Goal: Transaction & Acquisition: Download file/media

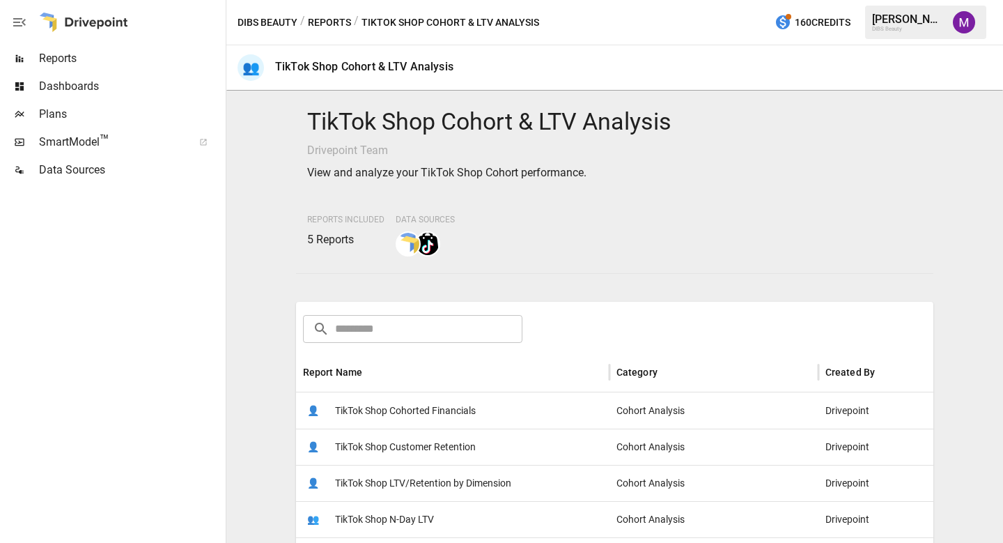
click at [329, 21] on button "Reports" at bounding box center [329, 22] width 43 height 17
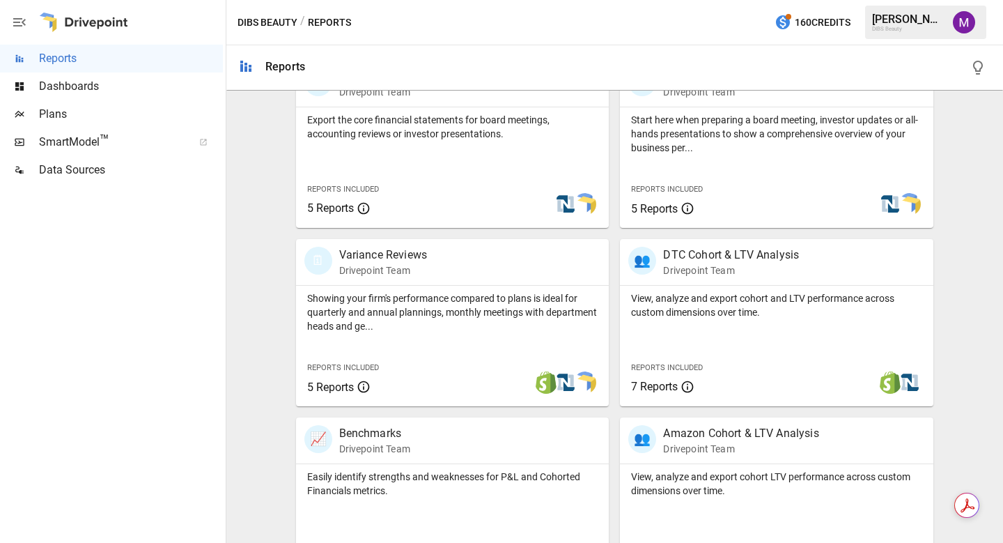
scroll to position [327, 0]
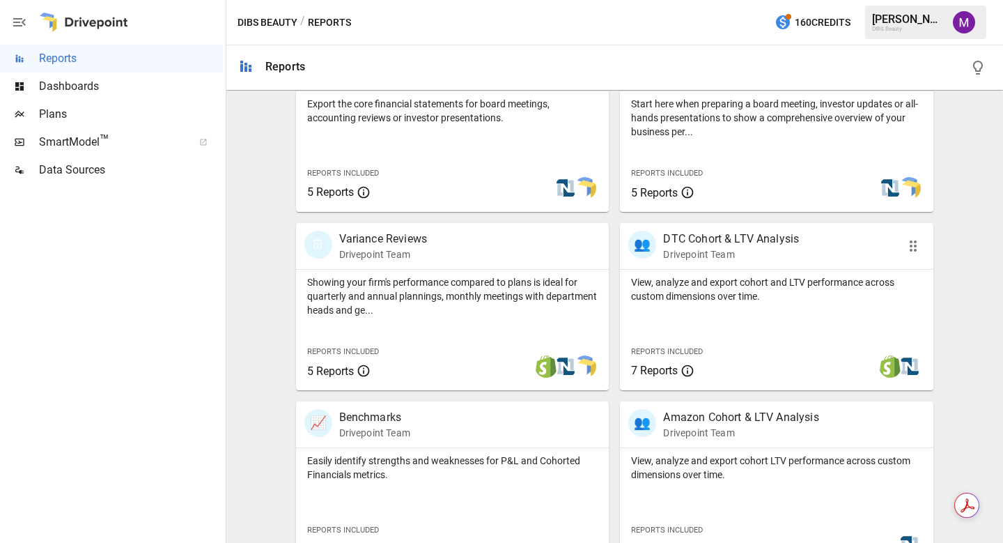
click at [682, 236] on p "DTC Cohort & LTV Analysis" at bounding box center [731, 239] width 136 height 17
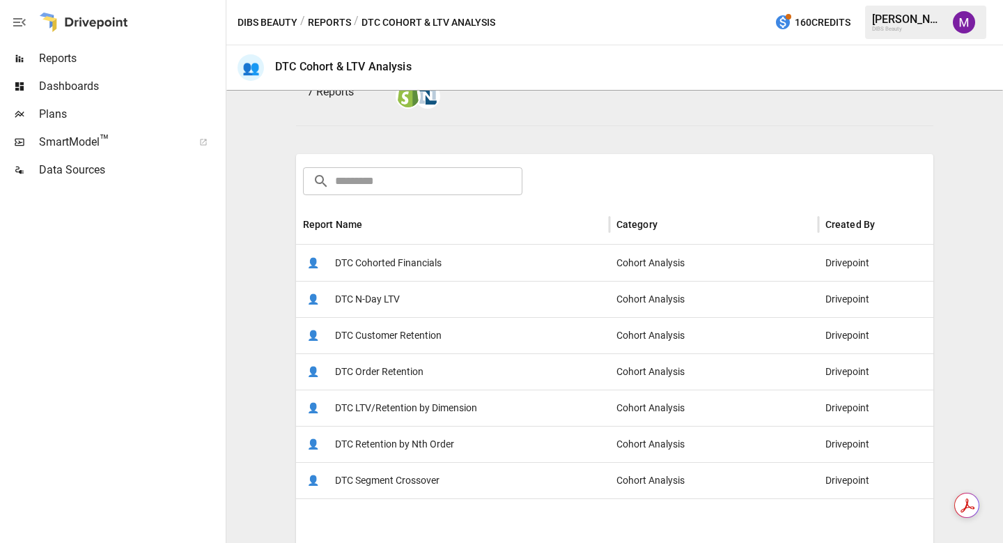
scroll to position [148, 0]
click at [451, 293] on div "👤 DTC N-Day LTV" at bounding box center [452, 298] width 313 height 36
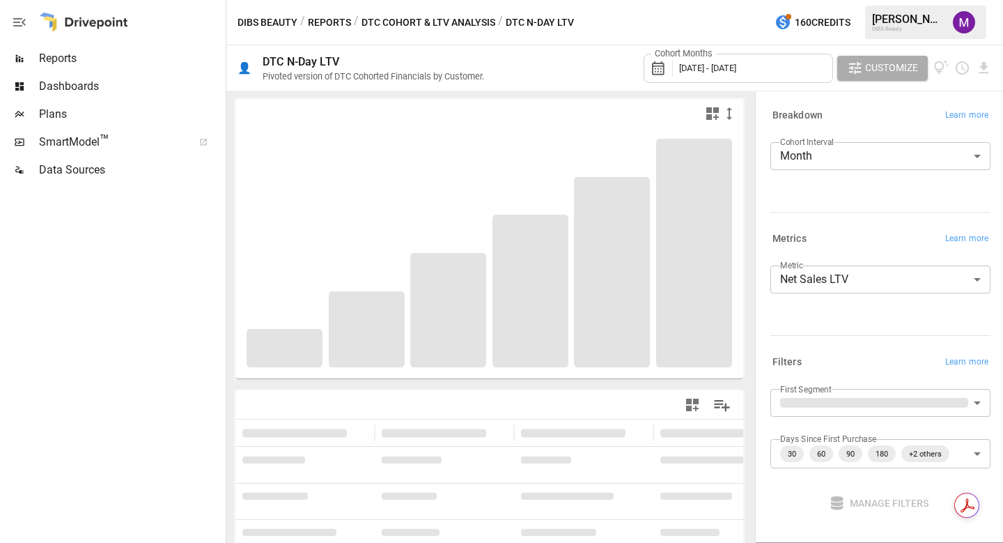
click at [728, 70] on span "[DATE] - [DATE]" at bounding box center [707, 68] width 57 height 10
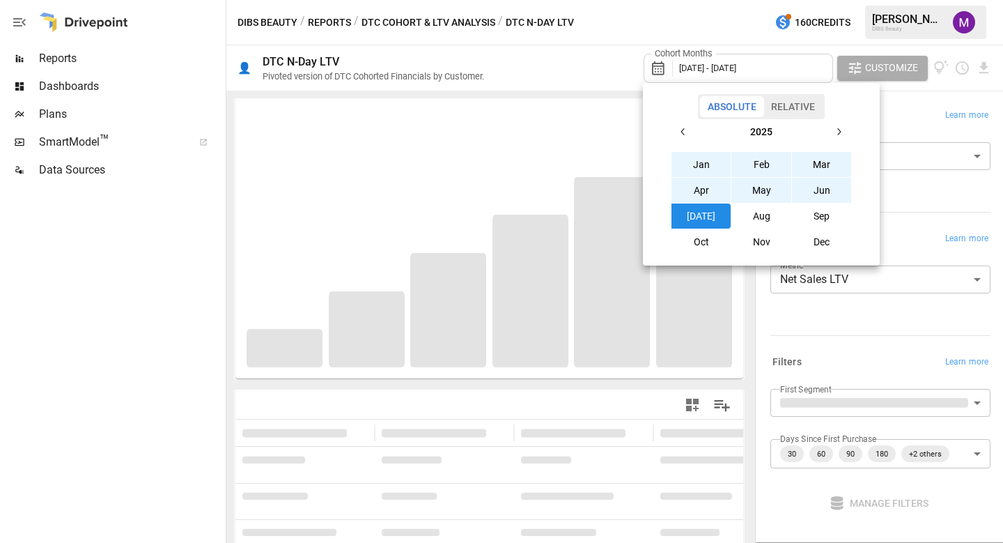
click at [682, 136] on icon "button" at bounding box center [683, 131] width 11 height 11
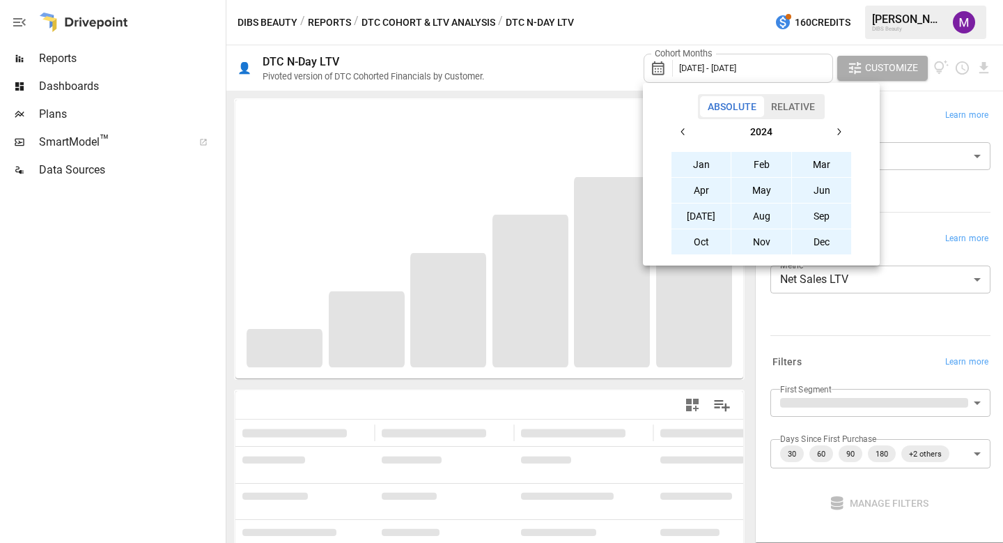
click at [682, 135] on icon "button" at bounding box center [683, 131] width 11 height 11
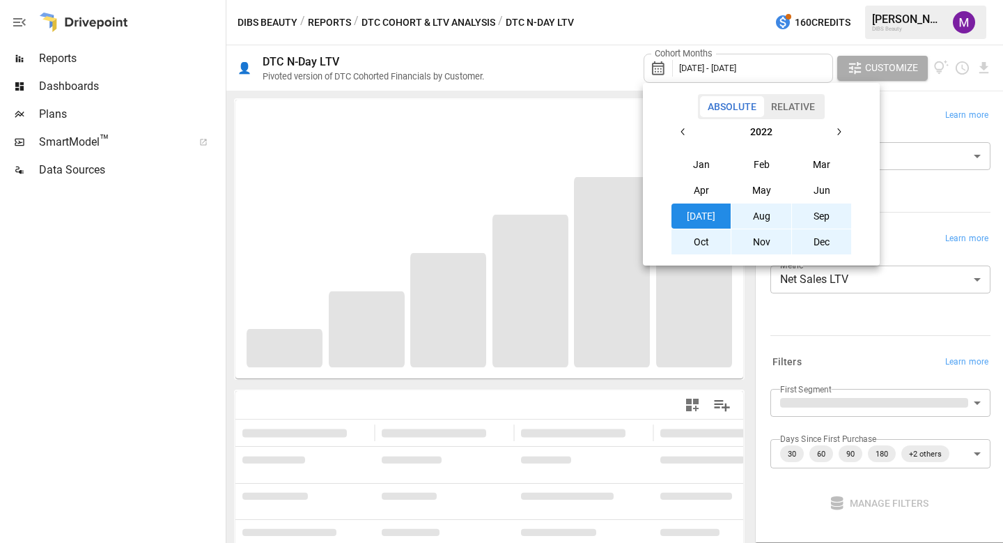
click at [683, 136] on icon "button" at bounding box center [683, 131] width 11 height 11
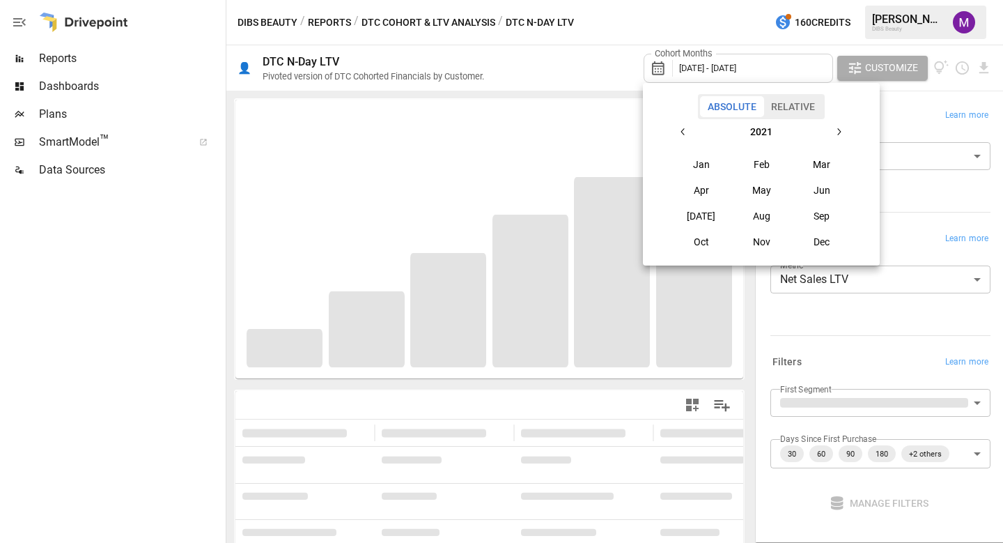
click at [771, 137] on button "2021" at bounding box center [761, 131] width 130 height 25
click at [762, 163] on button "2021" at bounding box center [761, 164] width 60 height 25
click at [711, 162] on button "Jan" at bounding box center [701, 164] width 60 height 25
click at [839, 134] on icon "button" at bounding box center [838, 131] width 11 height 11
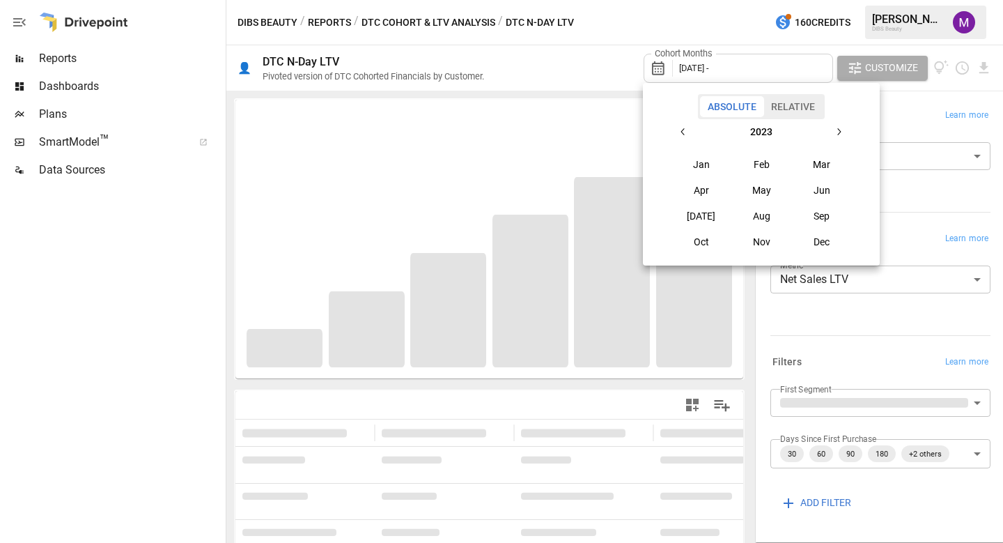
click at [839, 134] on icon "button" at bounding box center [838, 131] width 11 height 11
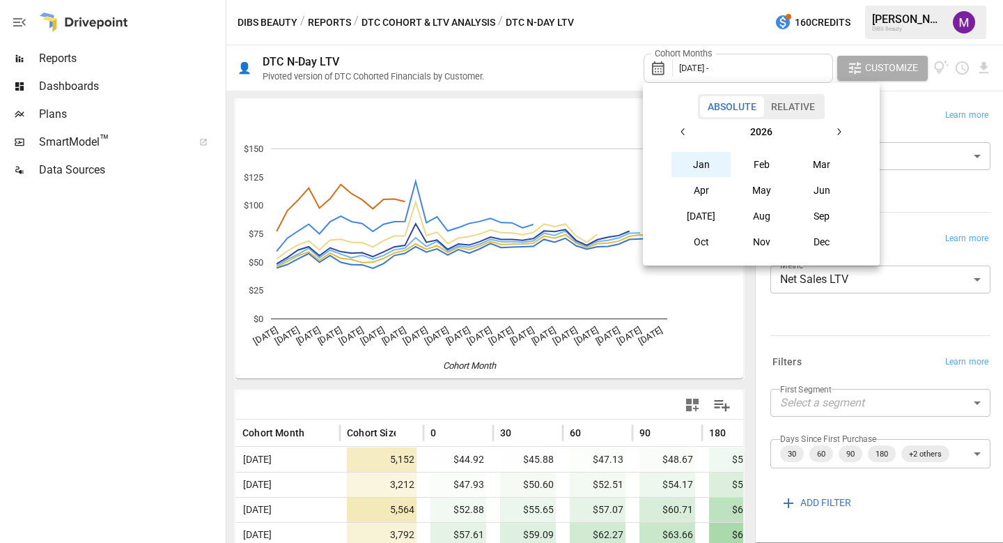
click at [683, 134] on icon "button" at bounding box center [683, 131] width 11 height 11
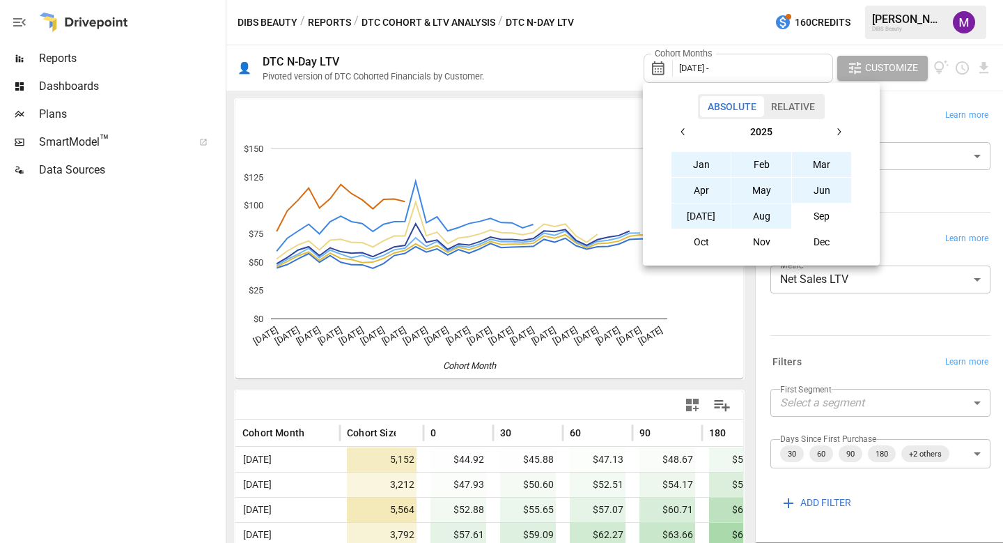
click at [753, 219] on button "Aug" at bounding box center [761, 215] width 60 height 25
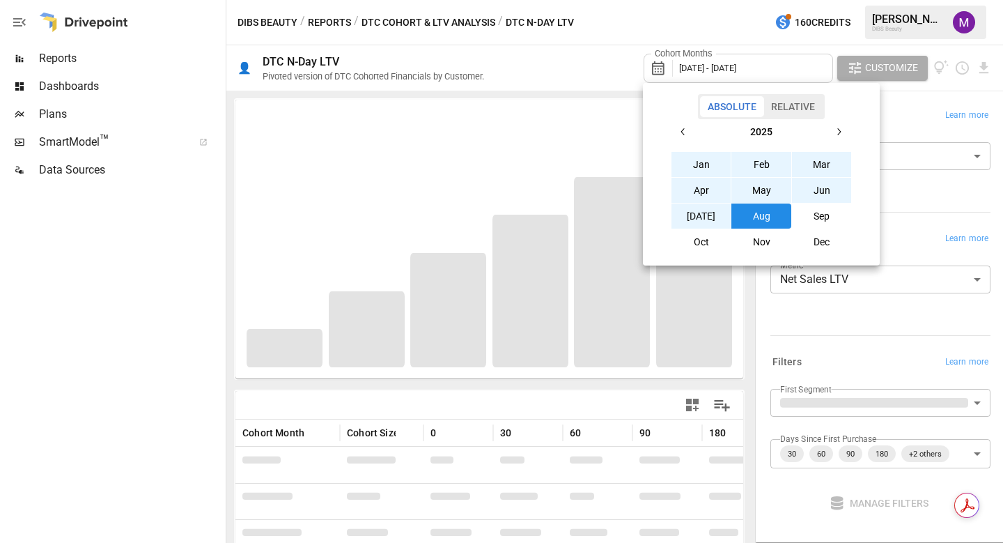
click at [167, 349] on div at bounding box center [501, 271] width 1003 height 543
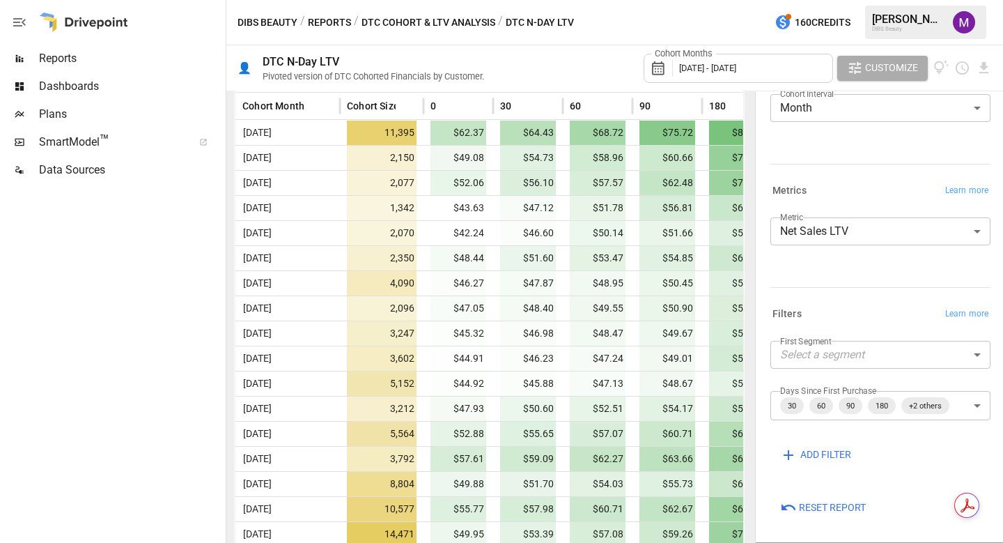
click at [817, 0] on body "Reports Dashboards Plans SmartModel ™ Data Sources DIBS Beauty / Reports / DTC …" at bounding box center [501, 0] width 1003 height 0
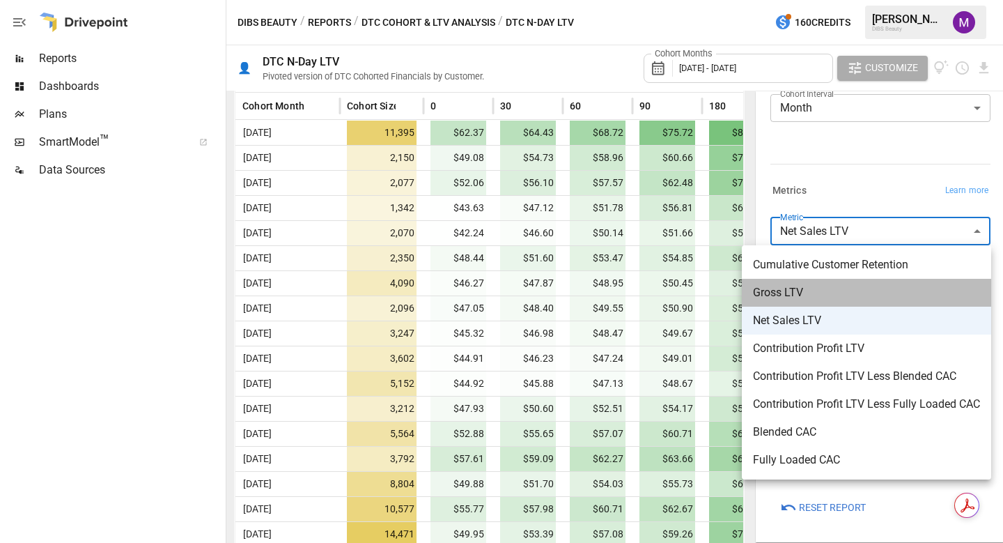
click at [813, 294] on span "Gross LTV" at bounding box center [866, 292] width 227 height 17
type input "*********"
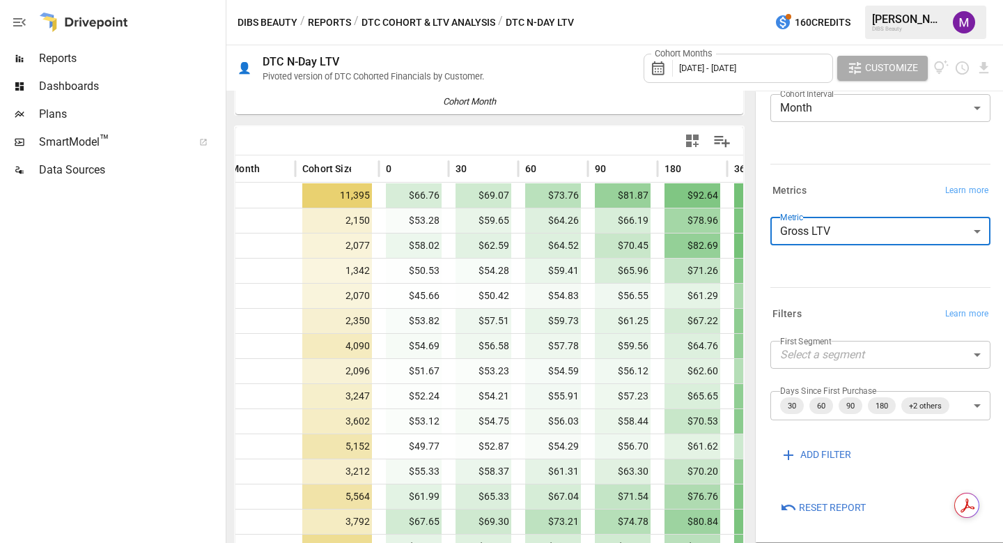
scroll to position [13, 0]
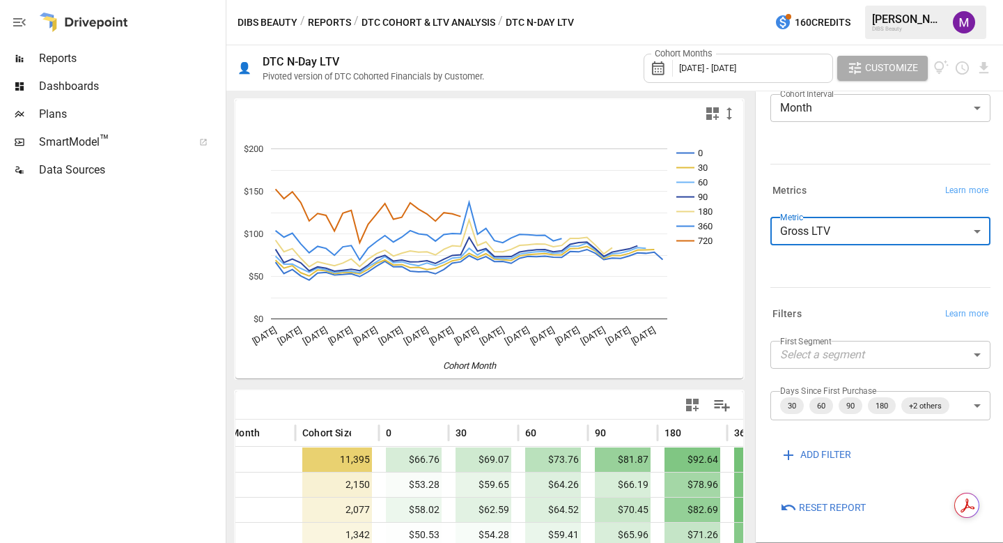
click at [940, 0] on body "Reports Dashboards Plans SmartModel ™ Data Sources DIBS Beauty / Reports / DTC …" at bounding box center [501, 0] width 1003 height 0
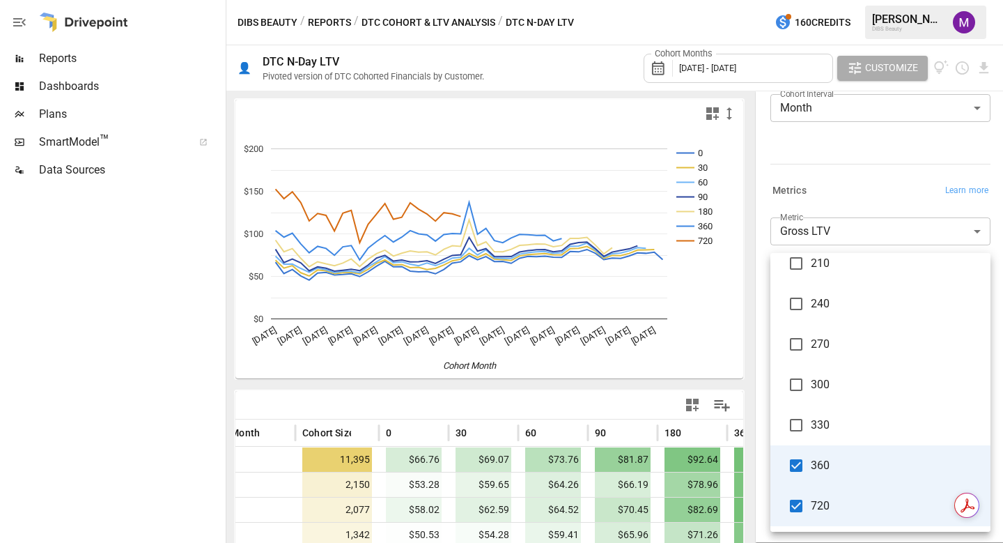
click at [267, 402] on div at bounding box center [501, 271] width 1003 height 543
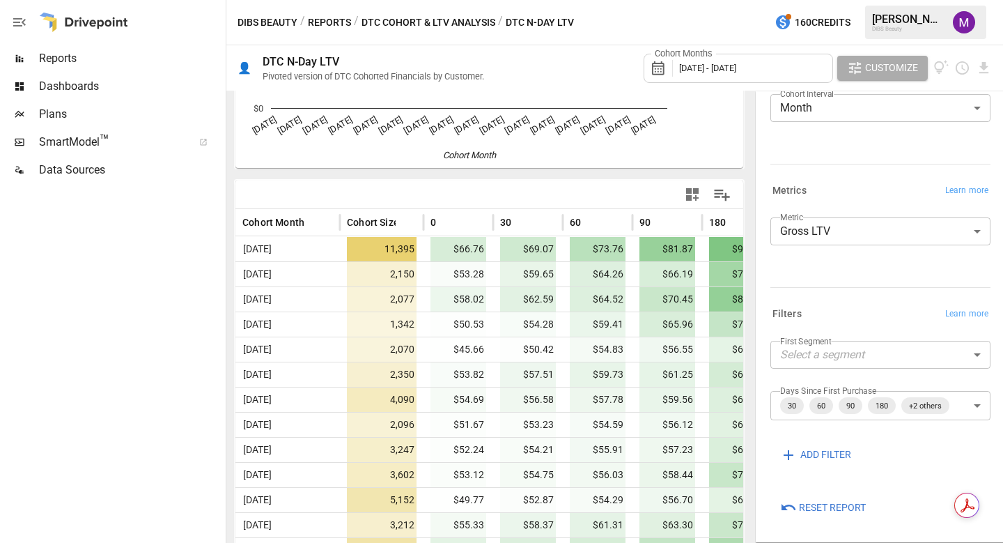
click at [421, 20] on button "DTC Cohort & LTV Analysis" at bounding box center [428, 22] width 134 height 17
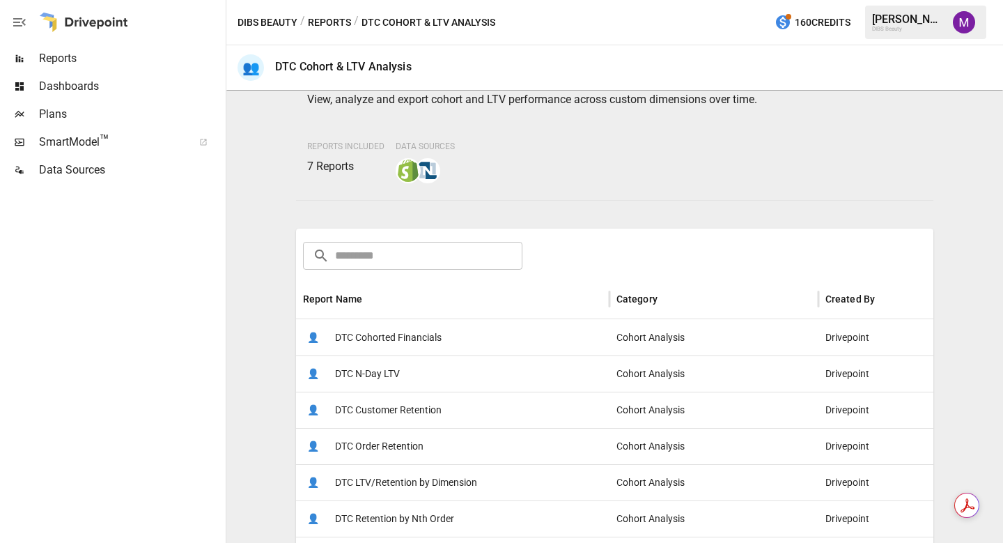
click at [431, 414] on span "DTC Customer Retention" at bounding box center [388, 410] width 107 height 36
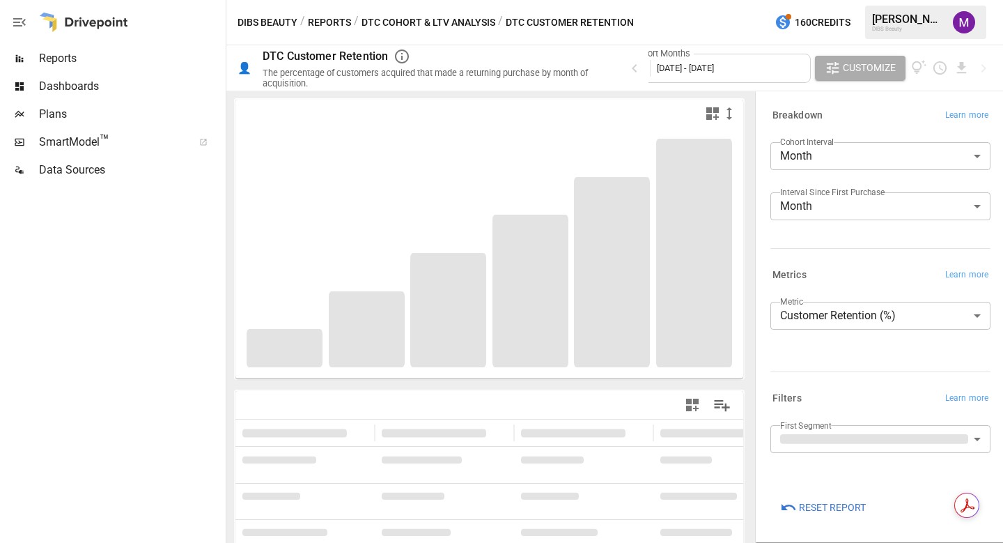
click at [690, 70] on span "[DATE] - [DATE]" at bounding box center [685, 68] width 57 height 10
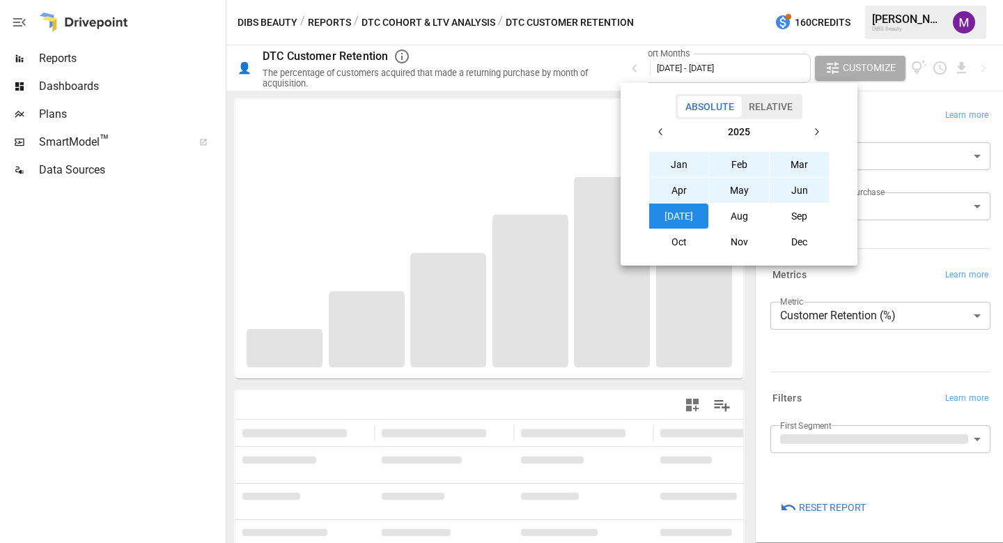
click at [656, 139] on button "button" at bounding box center [660, 131] width 25 height 25
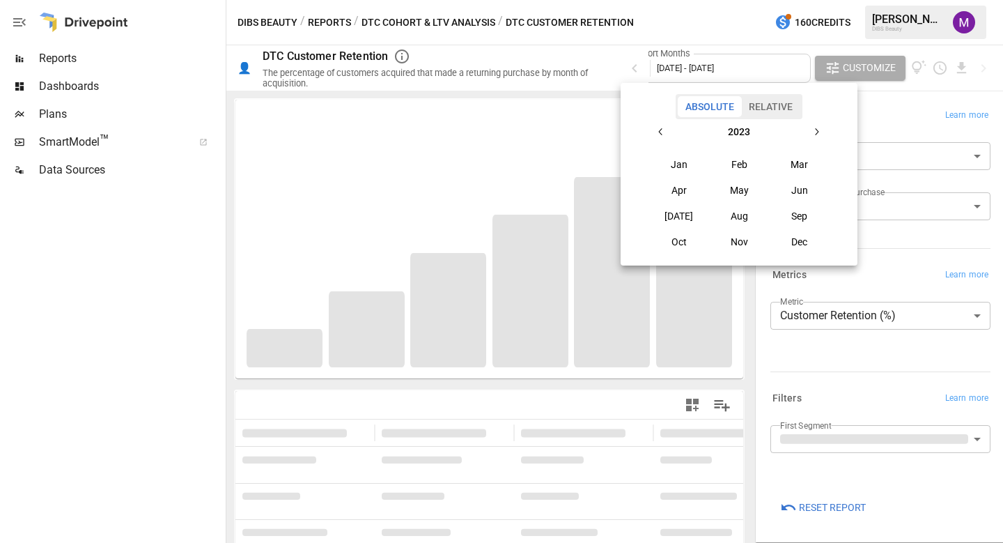
click at [656, 139] on button "button" at bounding box center [660, 131] width 25 height 25
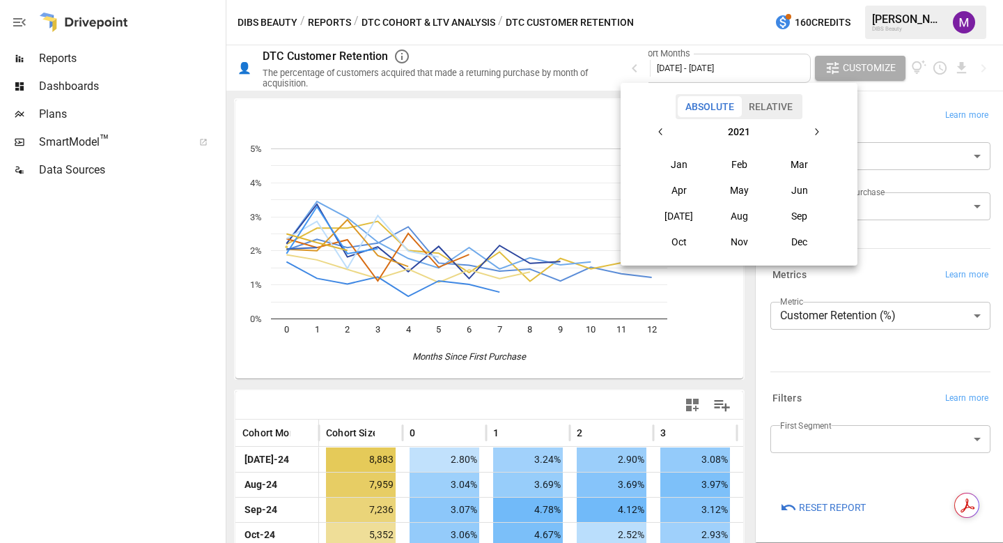
click at [686, 170] on button "Jan" at bounding box center [679, 164] width 60 height 25
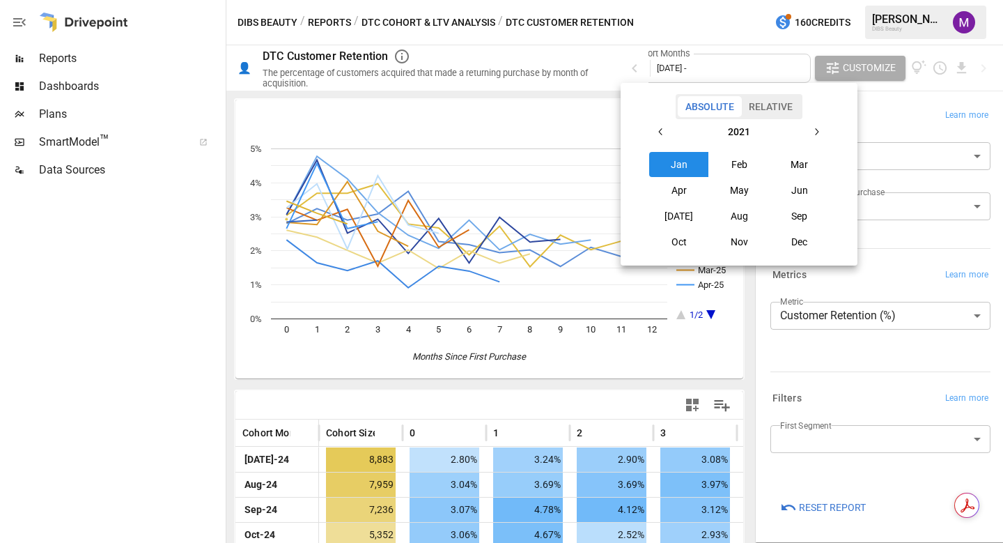
click at [818, 130] on icon "button" at bounding box center [816, 131] width 11 height 11
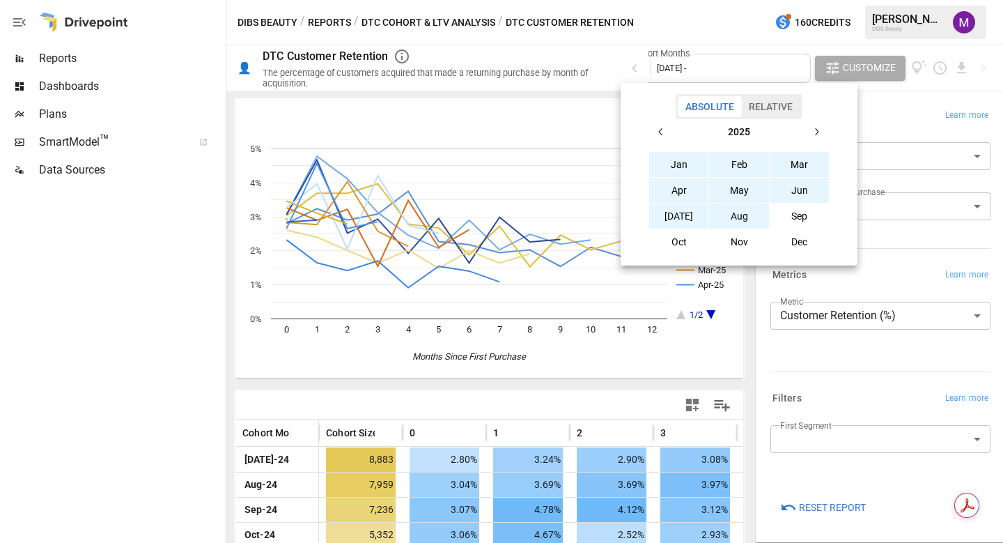
click at [740, 217] on button "Aug" at bounding box center [739, 215] width 60 height 25
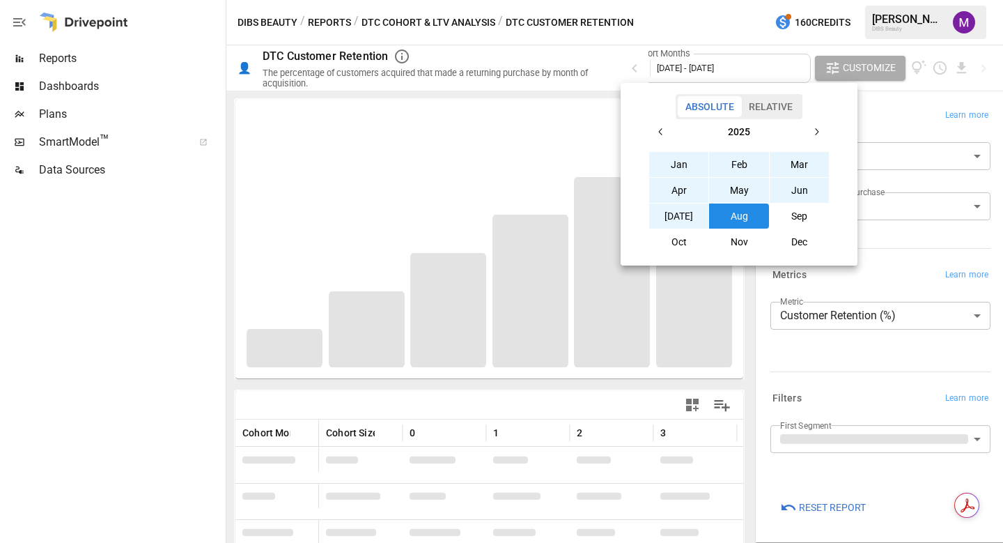
click at [159, 345] on div at bounding box center [501, 271] width 1003 height 543
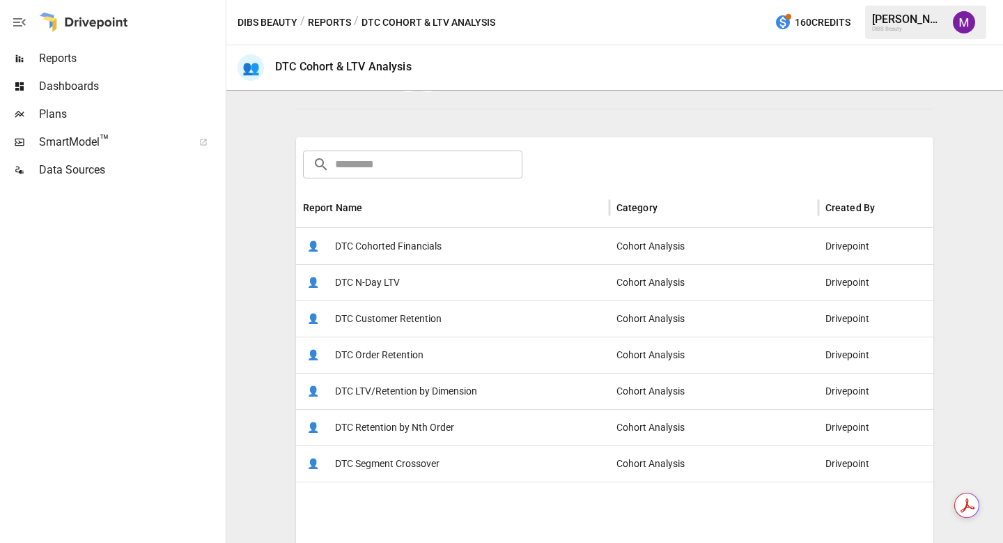
scroll to position [168, 0]
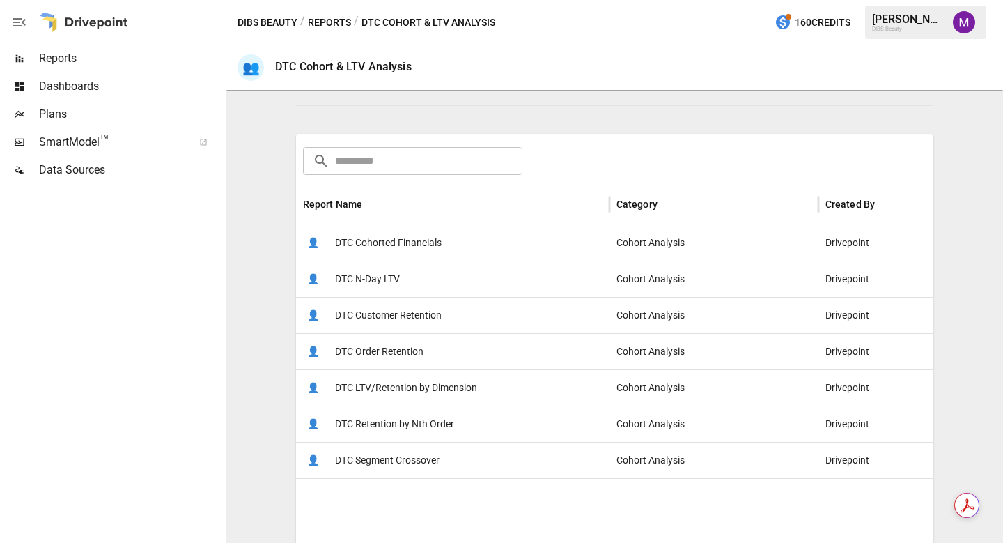
click at [462, 465] on div "👤 DTC Segment Crossover" at bounding box center [452, 460] width 313 height 36
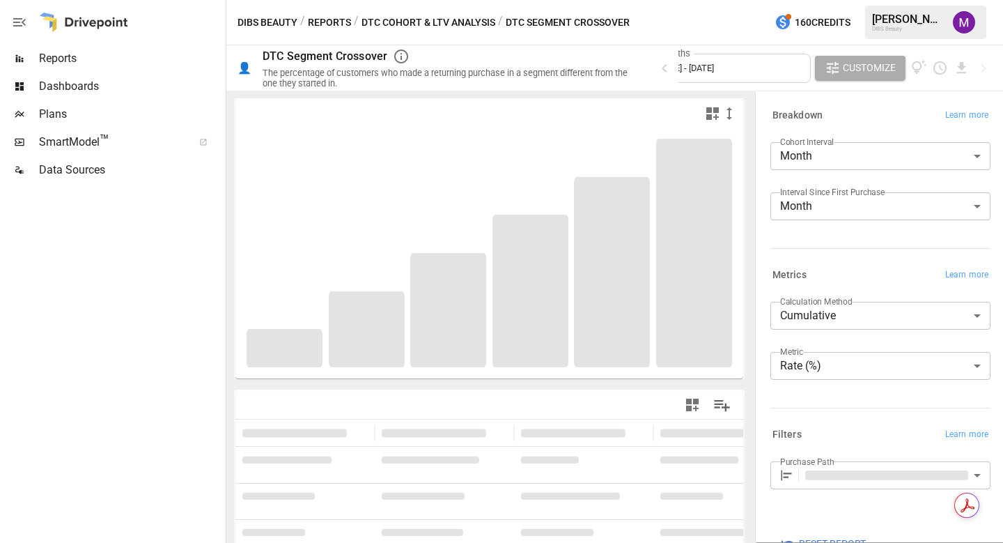
type input "**********"
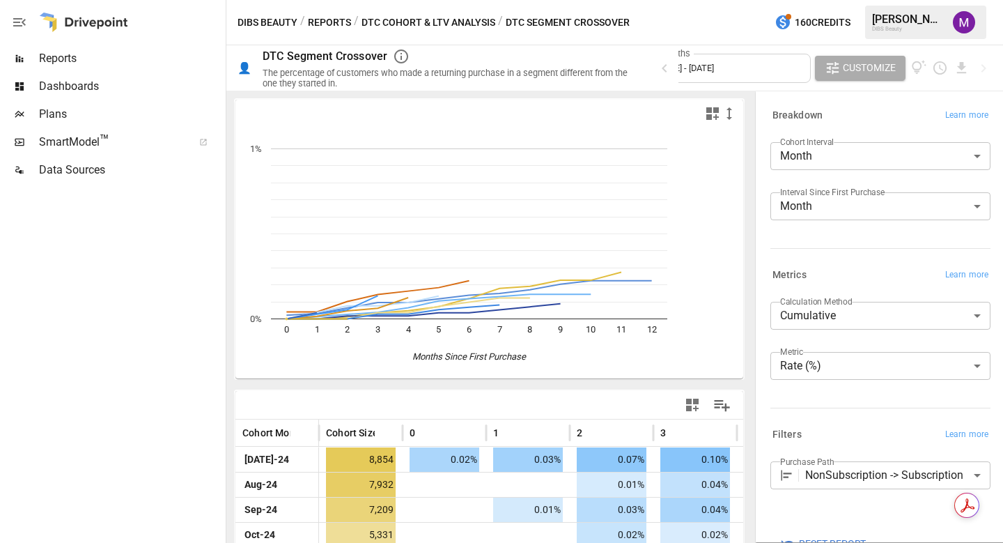
click at [714, 72] on span "[DATE] - [DATE]" at bounding box center [685, 68] width 57 height 10
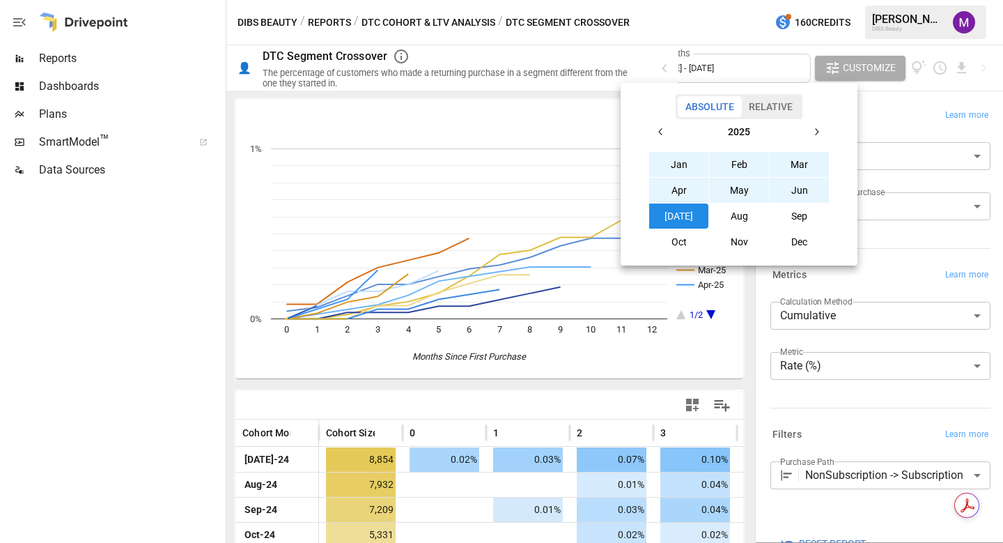
click at [660, 131] on icon "button" at bounding box center [660, 131] width 11 height 11
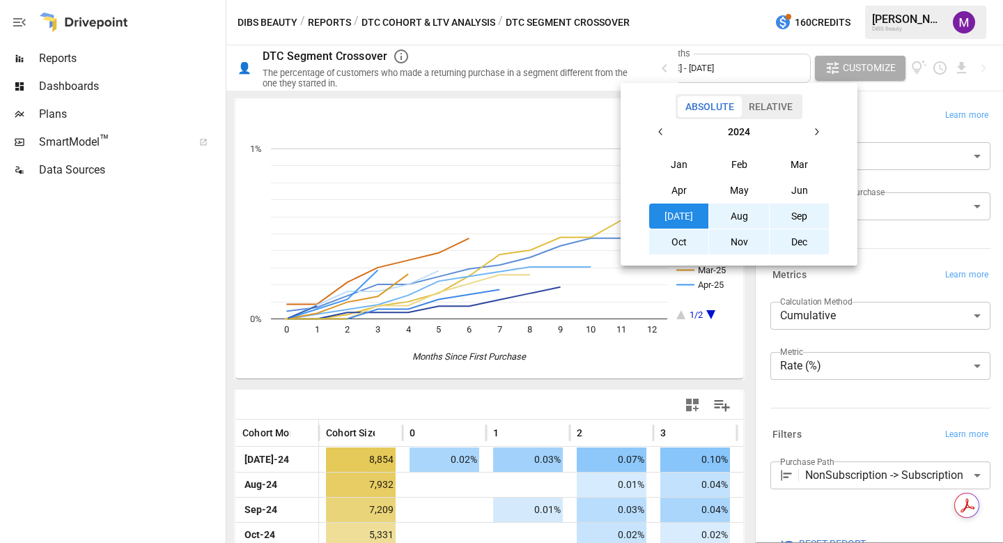
click at [660, 131] on icon "button" at bounding box center [660, 131] width 11 height 11
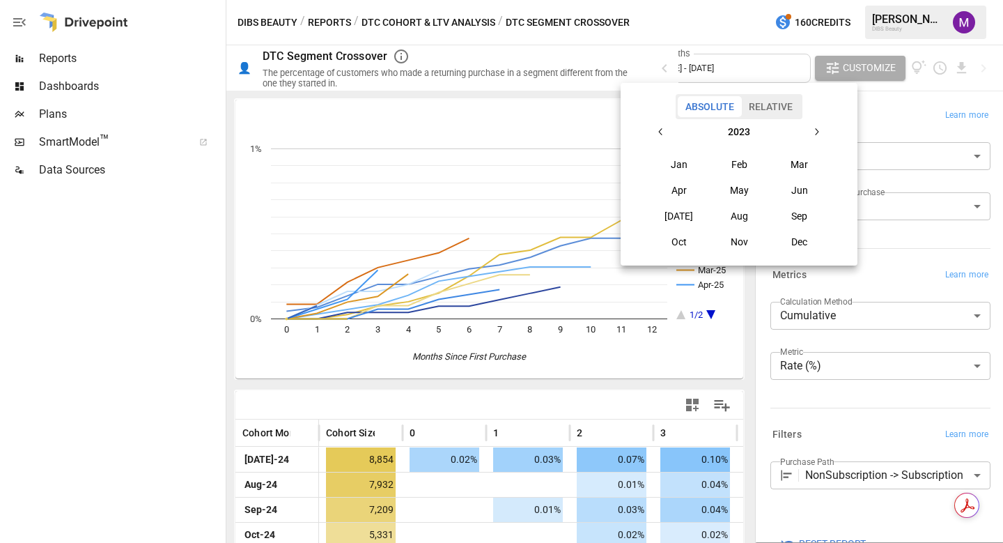
click at [660, 131] on icon "button" at bounding box center [660, 131] width 11 height 11
click at [682, 164] on button "Jan" at bounding box center [679, 164] width 60 height 25
click at [815, 139] on button "button" at bounding box center [816, 131] width 25 height 25
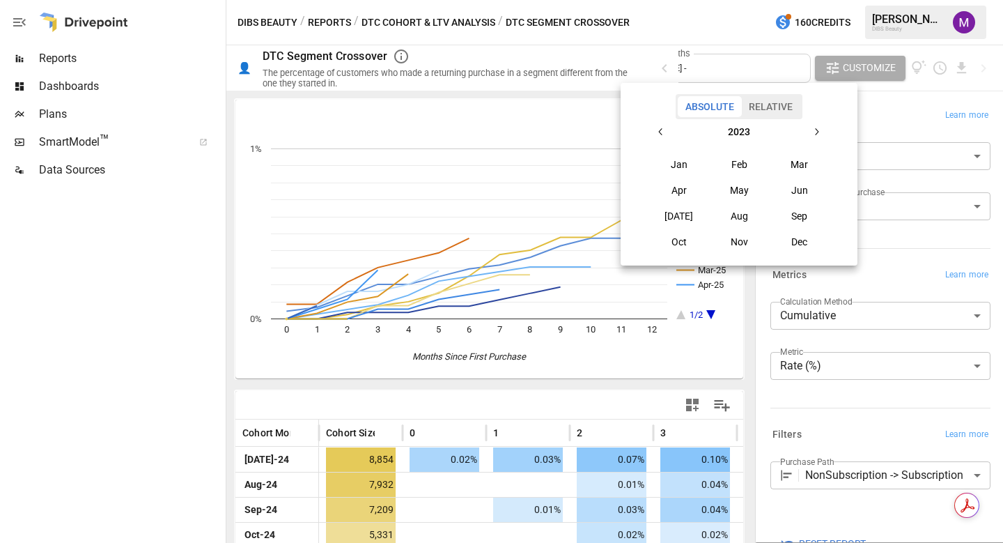
click at [815, 139] on button "button" at bounding box center [816, 131] width 25 height 25
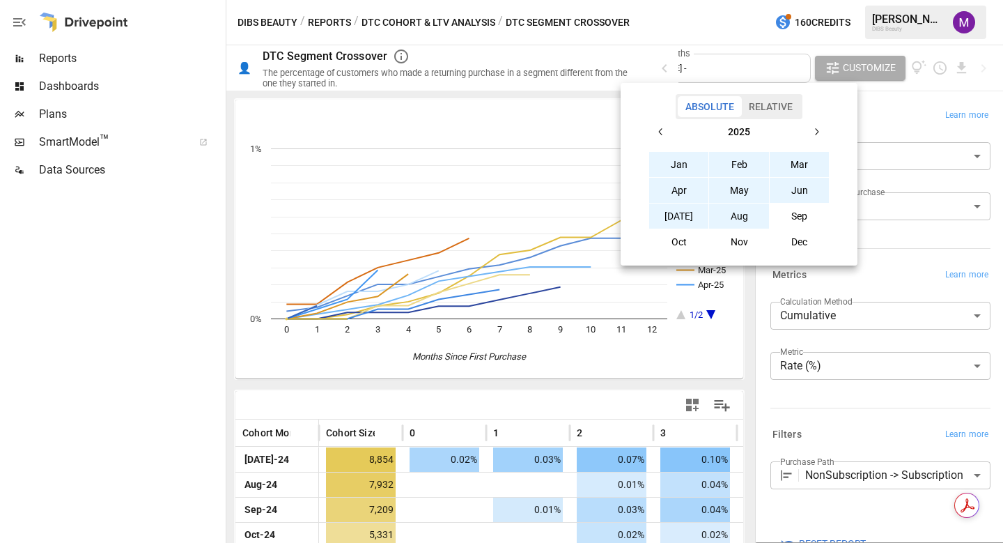
click at [741, 221] on button "Aug" at bounding box center [739, 215] width 60 height 25
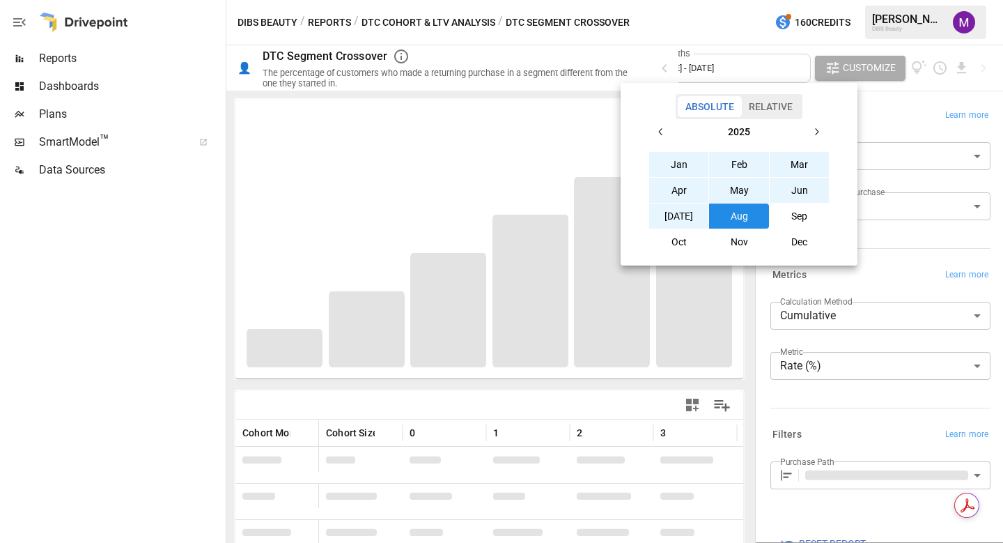
click at [824, 88] on div "Absolute Relative [DATE] Feb Mar Apr May Jun [DATE] Aug Sep Oct Nov Dec" at bounding box center [739, 174] width 237 height 182
click at [164, 372] on div at bounding box center [501, 271] width 1003 height 543
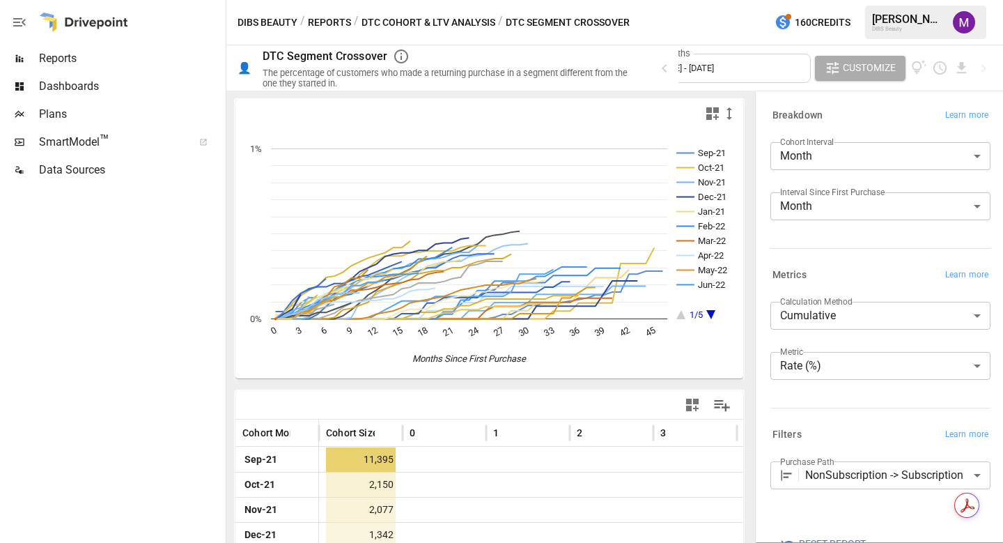
click at [381, 24] on button "DTC Cohort & LTV Analysis" at bounding box center [428, 22] width 134 height 17
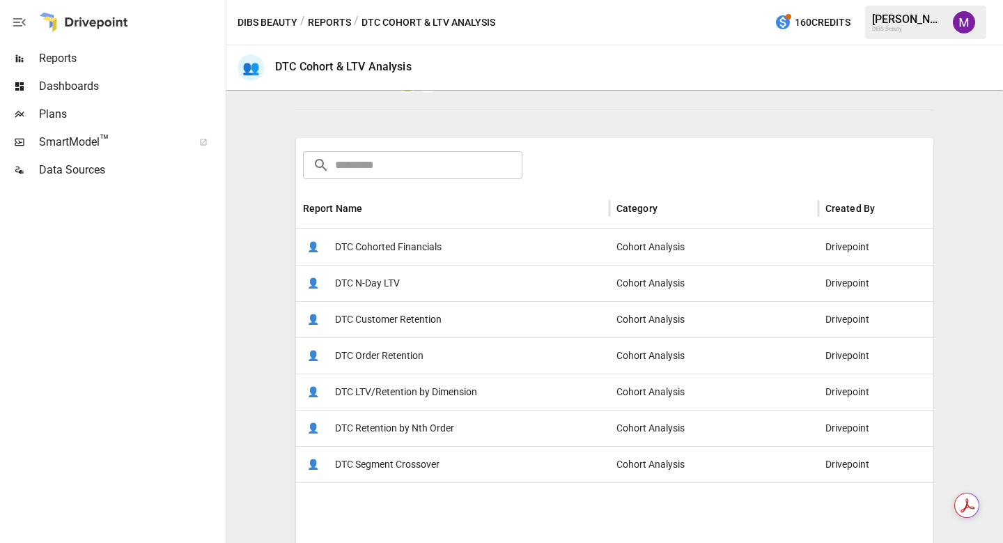
scroll to position [166, 0]
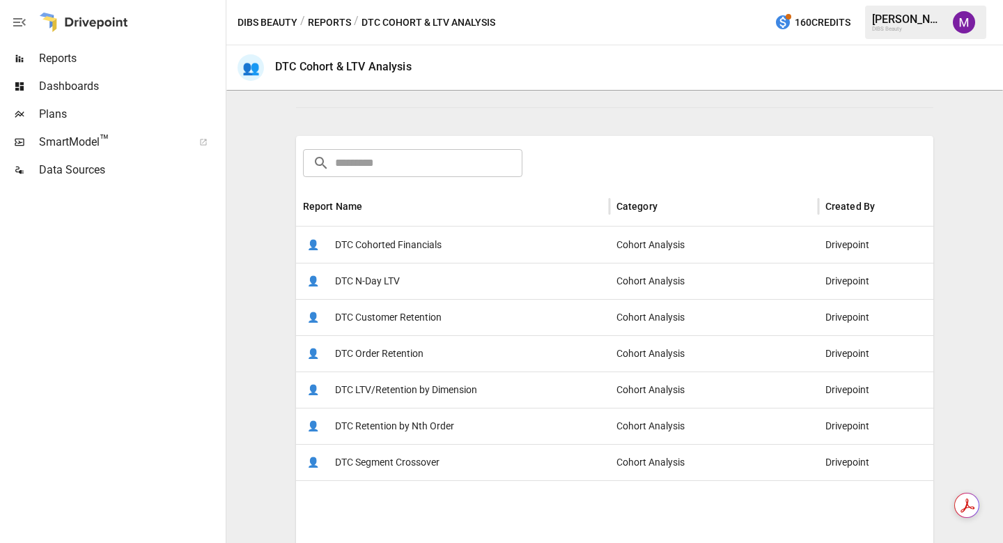
click at [376, 249] on span "DTC Cohorted Financials" at bounding box center [388, 245] width 107 height 36
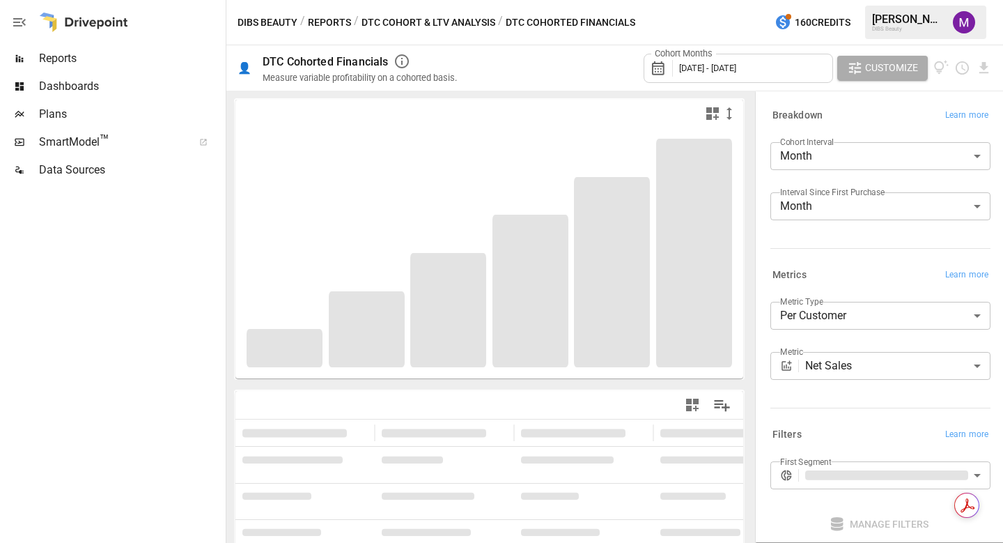
click at [690, 75] on div "Cohort Months [DATE] - [DATE]" at bounding box center [738, 68] width 189 height 29
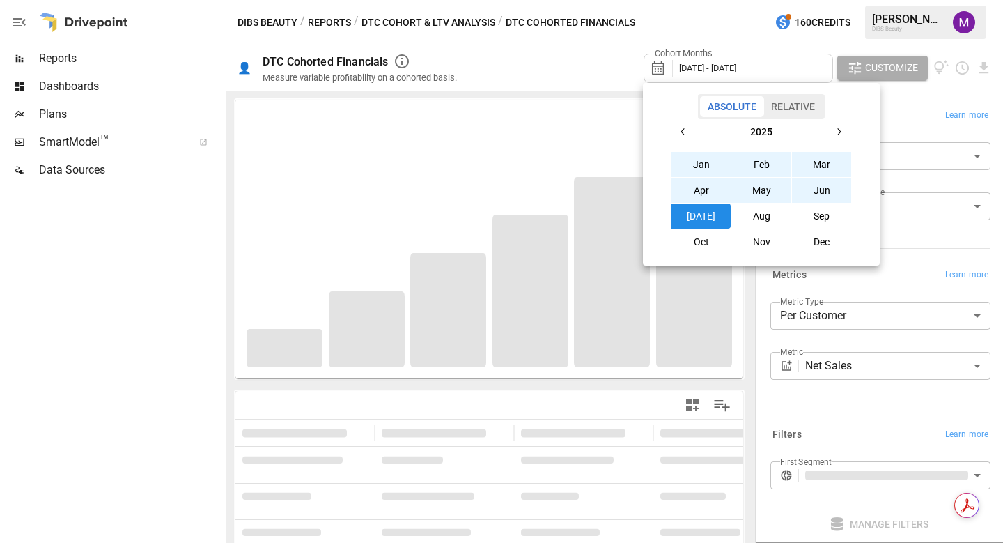
click at [683, 125] on button "button" at bounding box center [683, 131] width 25 height 25
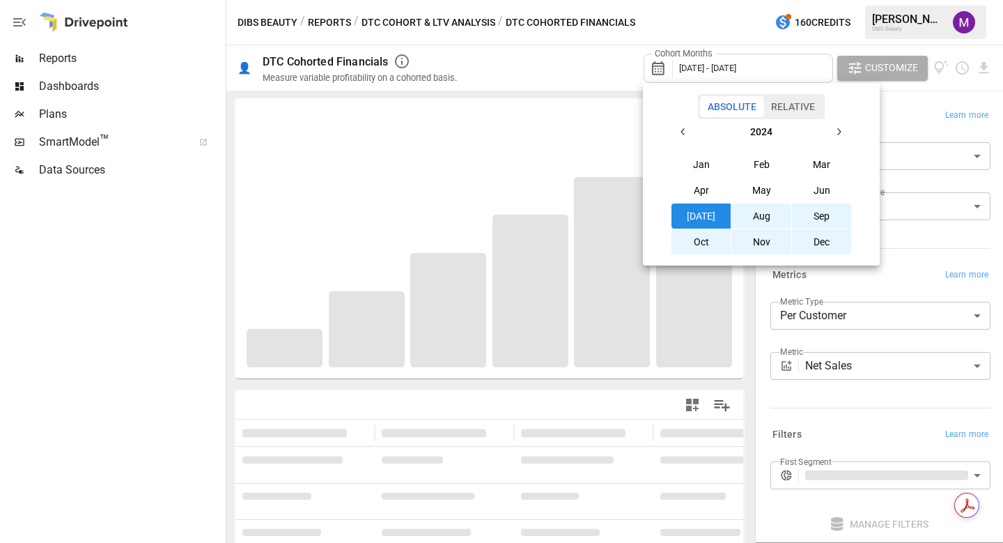
click at [682, 125] on button "button" at bounding box center [683, 131] width 25 height 25
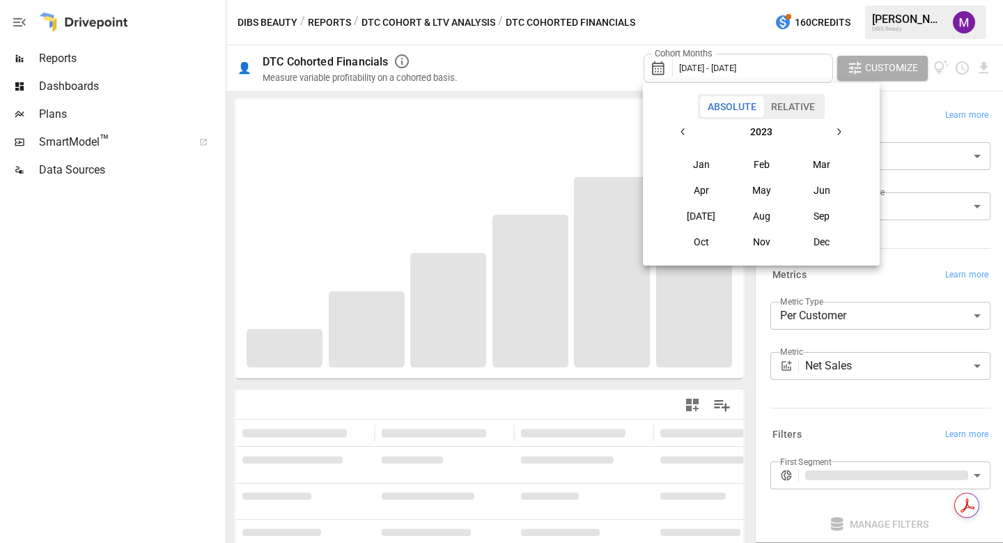
click at [682, 125] on button "button" at bounding box center [683, 131] width 25 height 25
click at [706, 162] on button "Jan" at bounding box center [701, 164] width 60 height 25
click at [837, 132] on icon "button" at bounding box center [838, 131] width 11 height 11
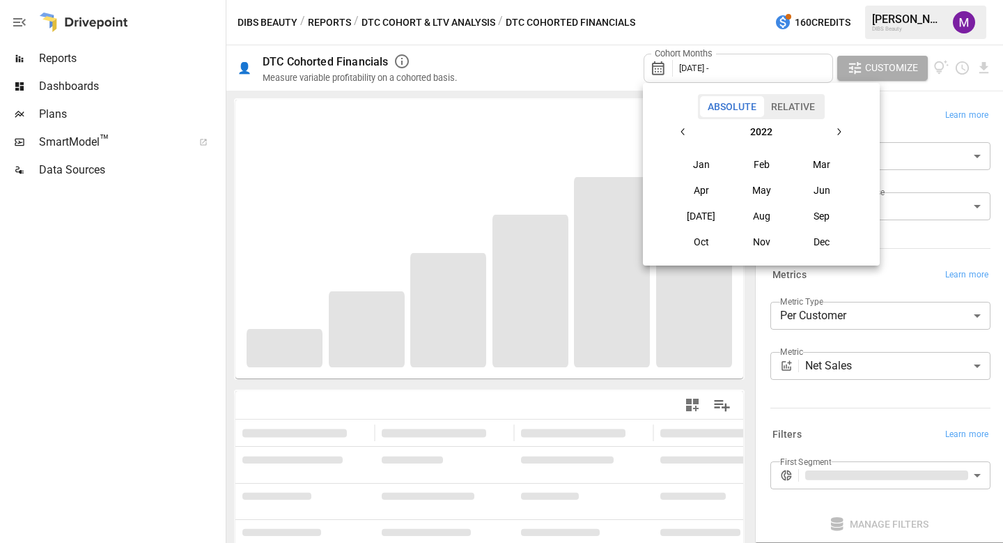
click at [837, 132] on icon "button" at bounding box center [838, 131] width 11 height 11
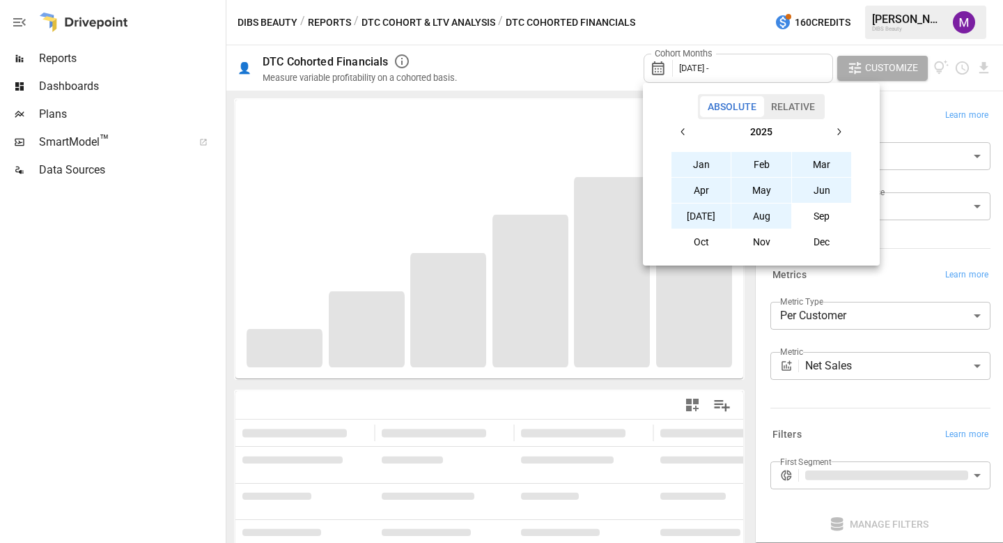
click at [760, 223] on button "Aug" at bounding box center [761, 215] width 60 height 25
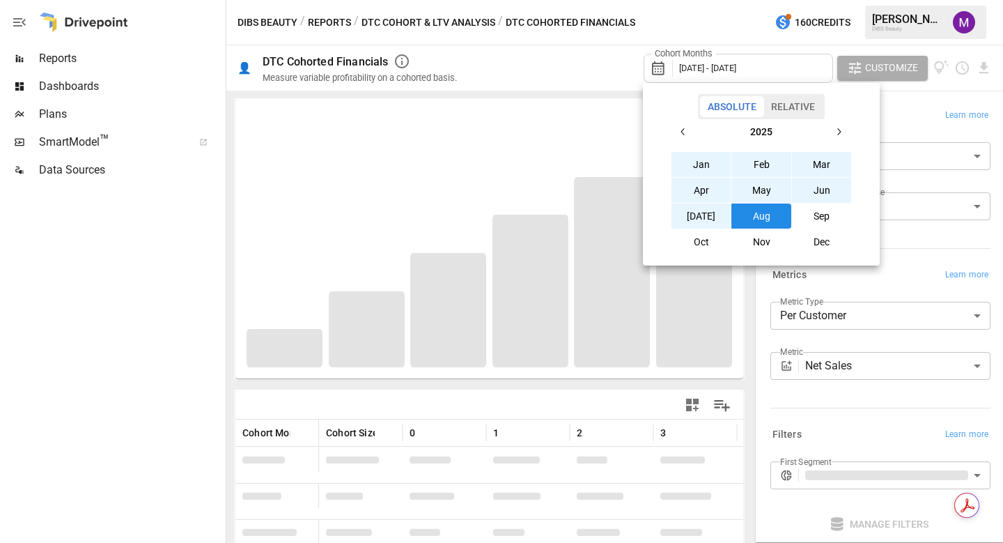
click at [139, 412] on div at bounding box center [501, 271] width 1003 height 543
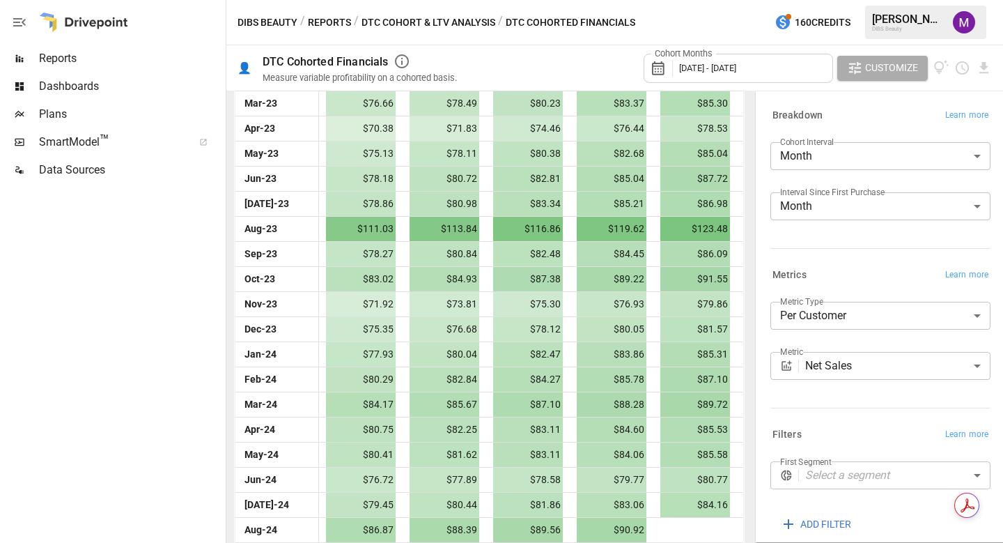
scroll to position [820, 0]
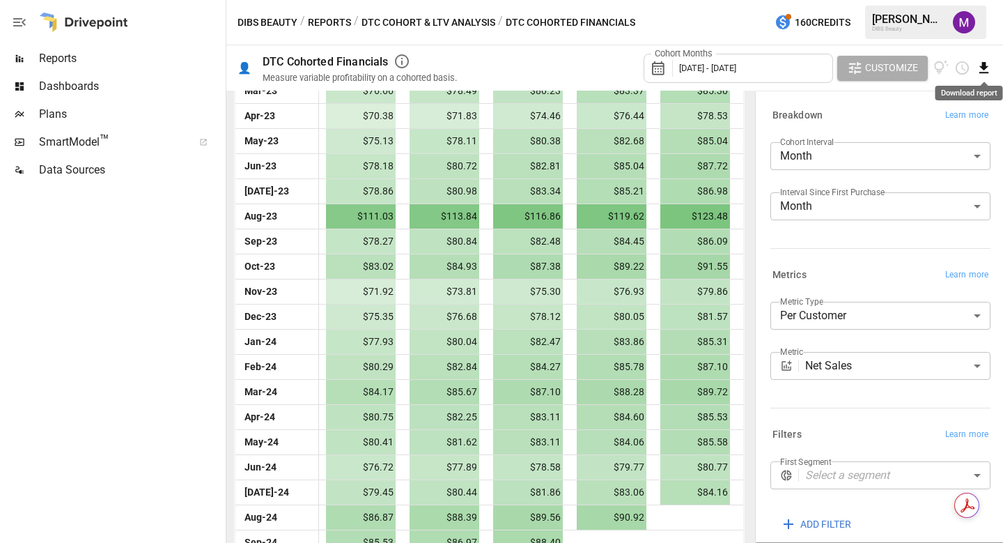
click at [987, 63] on icon "Download report" at bounding box center [984, 68] width 16 height 16
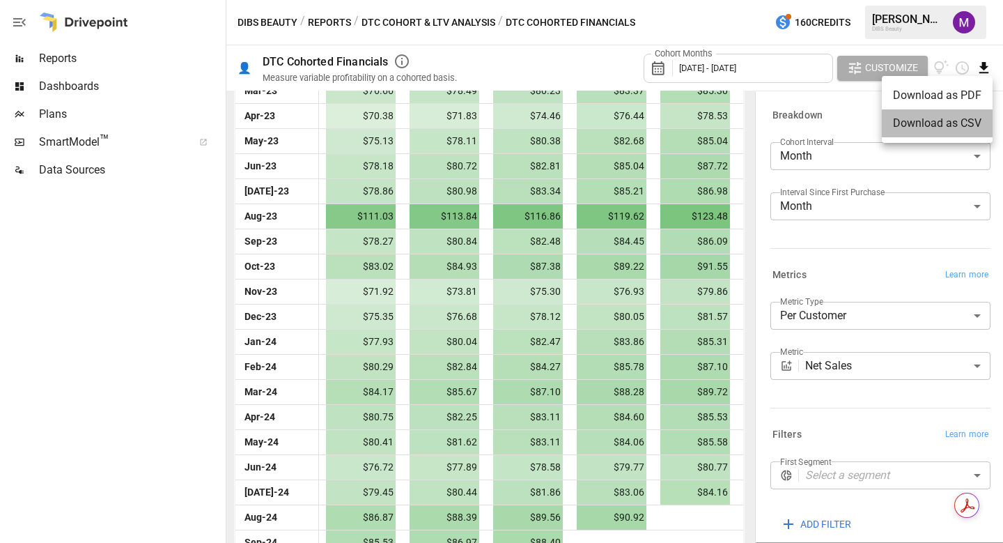
click at [958, 121] on li "Download as CSV" at bounding box center [937, 123] width 111 height 28
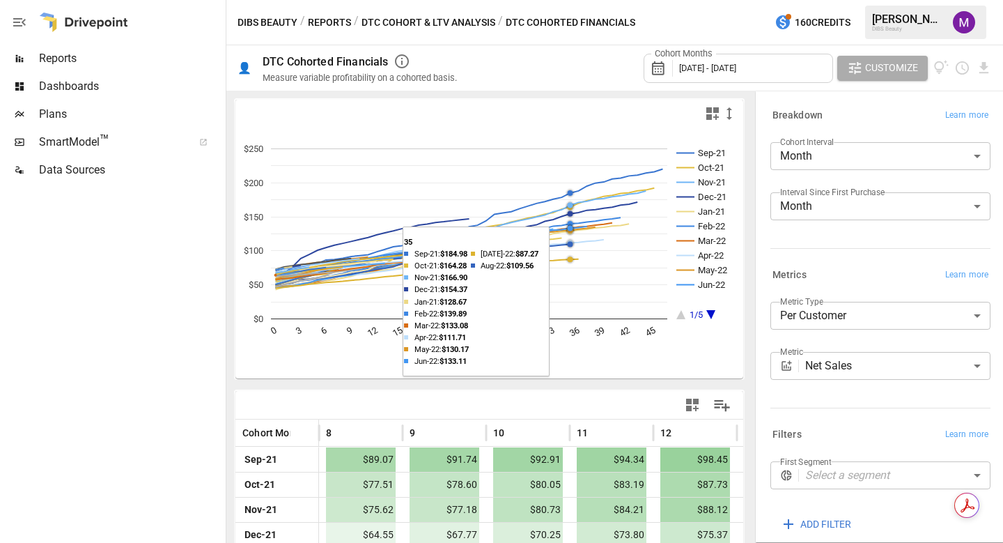
scroll to position [54, 0]
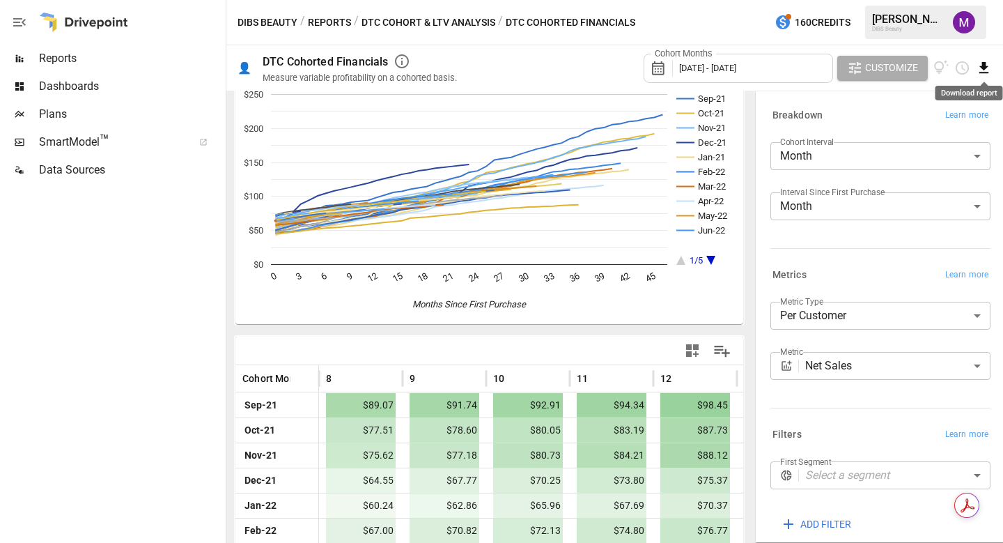
click at [981, 64] on icon "Download report" at bounding box center [984, 68] width 16 height 16
